Goal: Use online tool/utility: Use online tool/utility

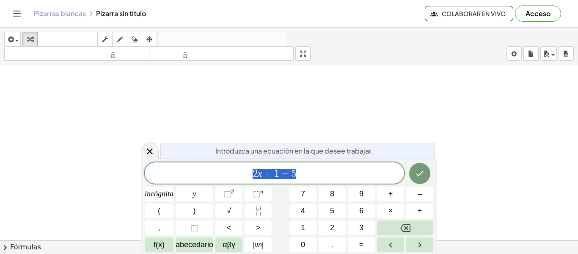
scroll to position [212, 0]
drag, startPoint x: 298, startPoint y: 170, endPoint x: 243, endPoint y: 179, distance: 56.6
click at [243, 179] on span "2 x + 1 = 5" at bounding box center [274, 174] width 259 height 12
click at [315, 174] on span "2 x + 1 = 5" at bounding box center [274, 174] width 259 height 12
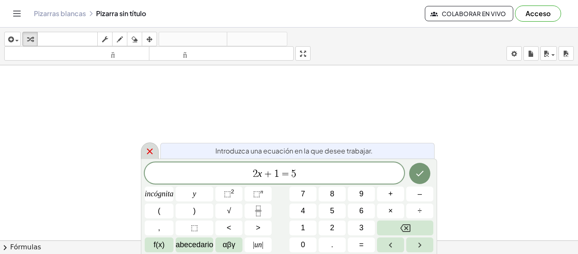
click at [153, 151] on icon at bounding box center [150, 151] width 10 height 10
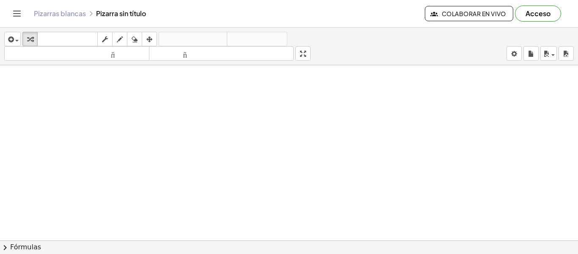
drag, startPoint x: 229, startPoint y: 116, endPoint x: 311, endPoint y: 116, distance: 82.1
click at [311, 116] on div at bounding box center [289, 240] width 578 height 350
click at [311, 117] on div at bounding box center [289, 240] width 578 height 350
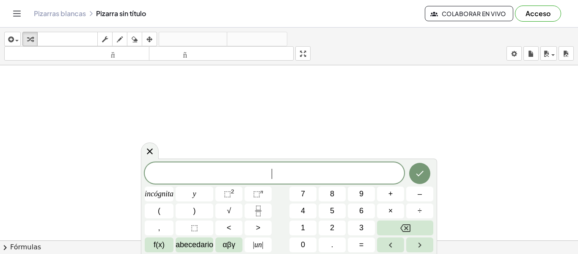
click at [313, 118] on div at bounding box center [289, 240] width 578 height 350
click at [199, 247] on font "abecedario" at bounding box center [195, 244] width 38 height 8
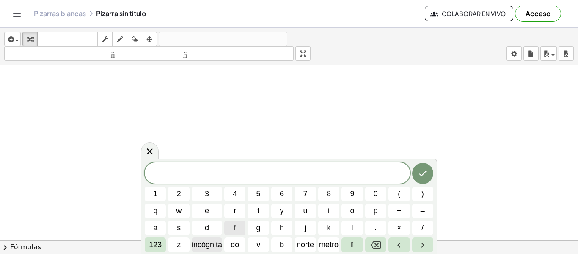
click at [205, 247] on font "incógnita" at bounding box center [207, 244] width 30 height 8
click at [389, 244] on button "Flecha izquierda" at bounding box center [399, 244] width 21 height 15
click at [384, 244] on button "Retroceso" at bounding box center [375, 244] width 21 height 15
click at [302, 168] on span "​ x" at bounding box center [277, 174] width 265 height 12
click at [371, 248] on icon "Retroceso" at bounding box center [376, 245] width 10 height 10
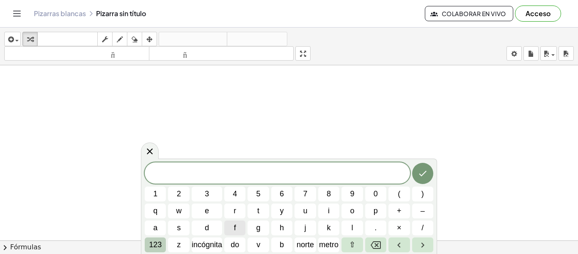
click at [157, 249] on span "123" at bounding box center [155, 244] width 13 height 11
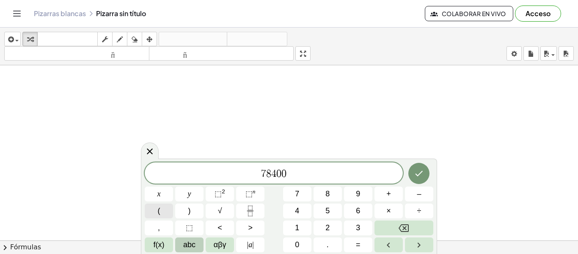
click at [157, 210] on button "(" at bounding box center [159, 210] width 28 height 15
click at [159, 210] on span "(" at bounding box center [159, 210] width 3 height 11
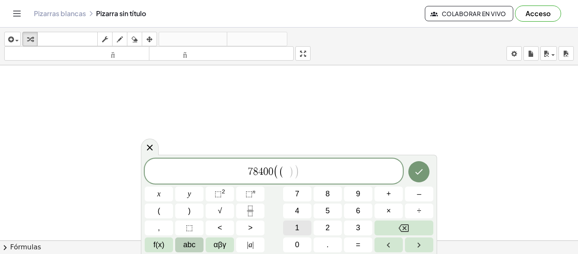
click at [296, 228] on span "1" at bounding box center [297, 227] width 4 height 11
click at [395, 198] on button "+" at bounding box center [389, 193] width 28 height 15
click at [254, 207] on icon "Fraction" at bounding box center [250, 210] width 11 height 11
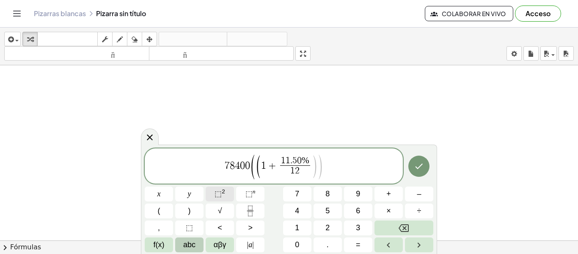
click at [227, 196] on button "⬚ 2" at bounding box center [220, 193] width 28 height 15
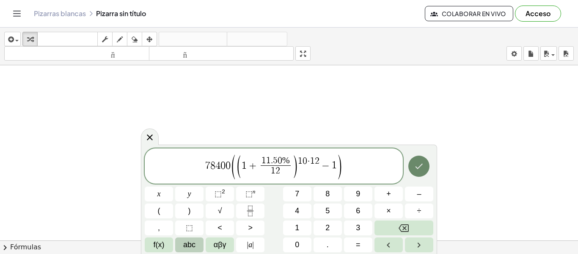
click at [422, 166] on icon "Hecho" at bounding box center [419, 166] width 10 height 10
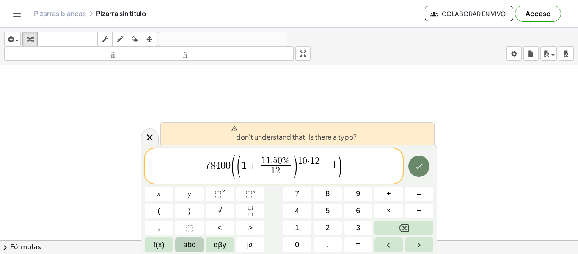
click at [411, 166] on button "Hecho" at bounding box center [419, 165] width 21 height 21
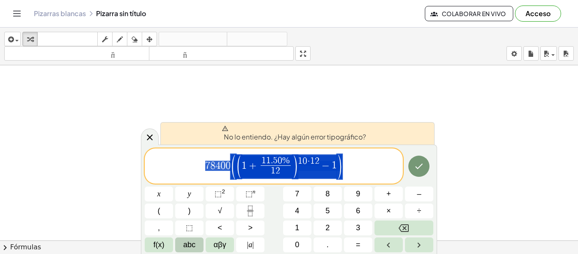
drag, startPoint x: 197, startPoint y: 160, endPoint x: 354, endPoint y: 173, distance: 158.0
click at [355, 173] on span "7 8 4 0 0 ( ( 1 + 1 1 . 5 0 % 1 2 ​ ) 1 0 · 1 2 − 1 )" at bounding box center [274, 166] width 258 height 26
click at [354, 173] on span "7 8 4 0 0 ( ( 1 + 1 1 . 5 0 % 1 2 ​ ) 1 0 · 1 2 − 1 )" at bounding box center [274, 166] width 258 height 26
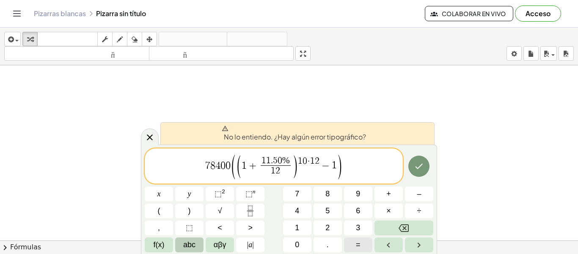
click at [357, 240] on span "=" at bounding box center [358, 244] width 5 height 11
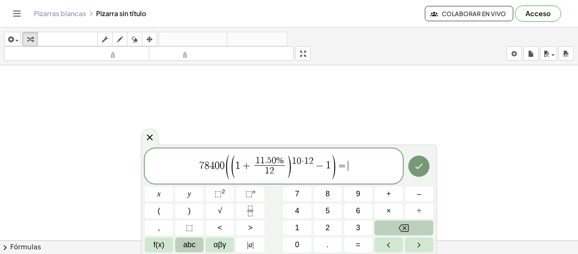
click at [400, 230] on icon "Backspace" at bounding box center [404, 228] width 10 height 10
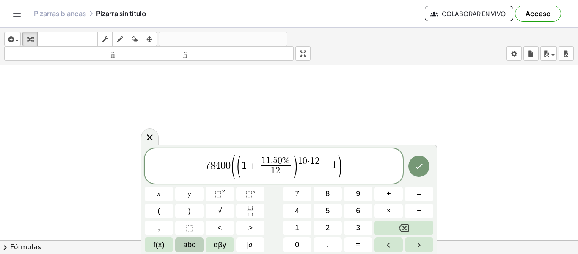
click at [414, 178] on div at bounding box center [419, 166] width 28 height 36
click at [417, 176] on button "Hecho" at bounding box center [419, 165] width 21 height 21
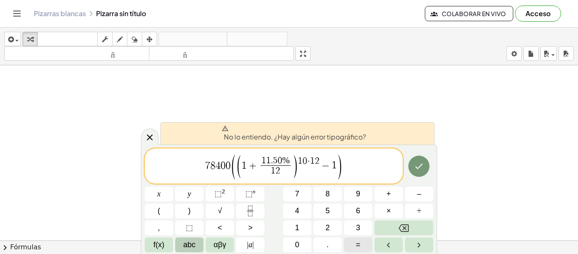
click at [357, 246] on span "=" at bounding box center [358, 244] width 5 height 11
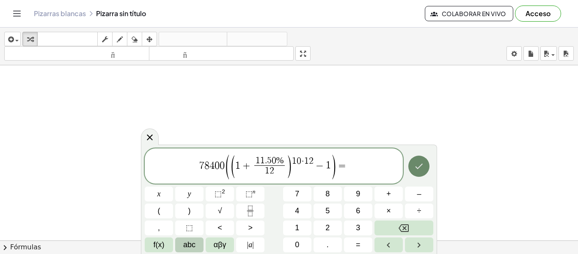
click at [417, 161] on icon "Hecho" at bounding box center [419, 166] width 10 height 10
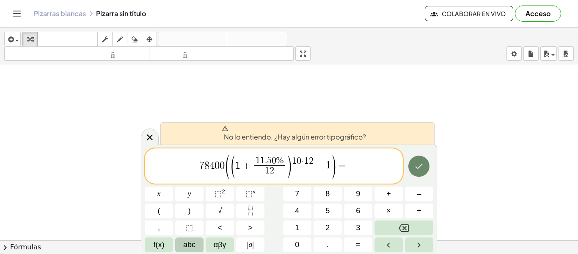
click at [417, 160] on button "Hecho" at bounding box center [419, 165] width 21 height 21
click at [6, 247] on span "chevron_right" at bounding box center [5, 247] width 10 height 10
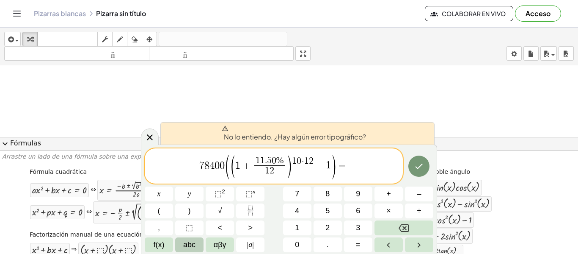
click at [203, 95] on div at bounding box center [289, 152] width 578 height 175
